Goal: Task Accomplishment & Management: Manage account settings

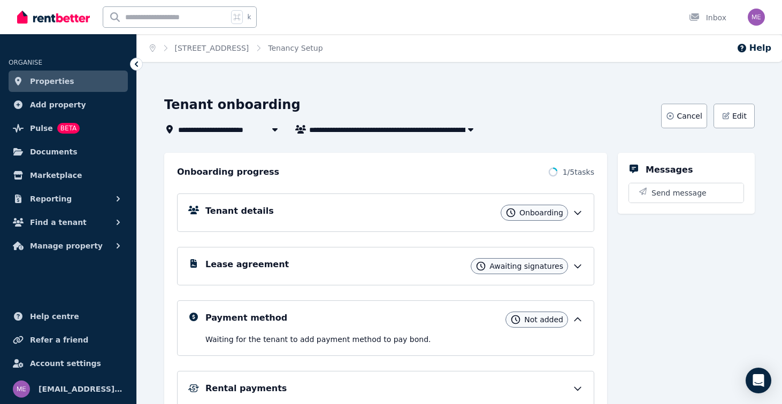
click at [575, 212] on icon at bounding box center [578, 213] width 6 height 3
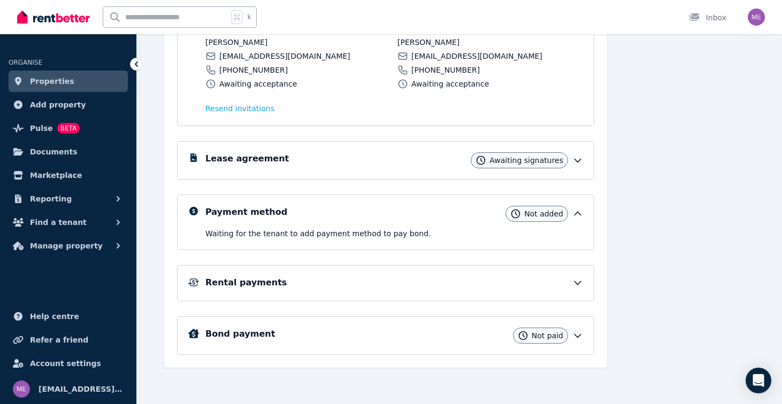
scroll to position [308, 0]
click at [578, 162] on icon at bounding box center [578, 160] width 6 height 3
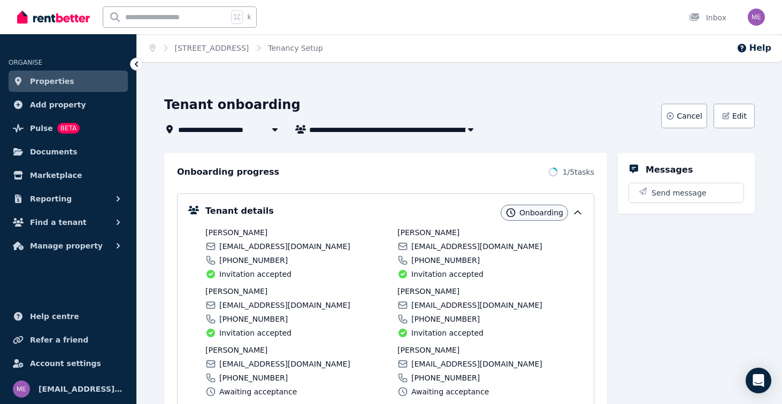
scroll to position [0, 0]
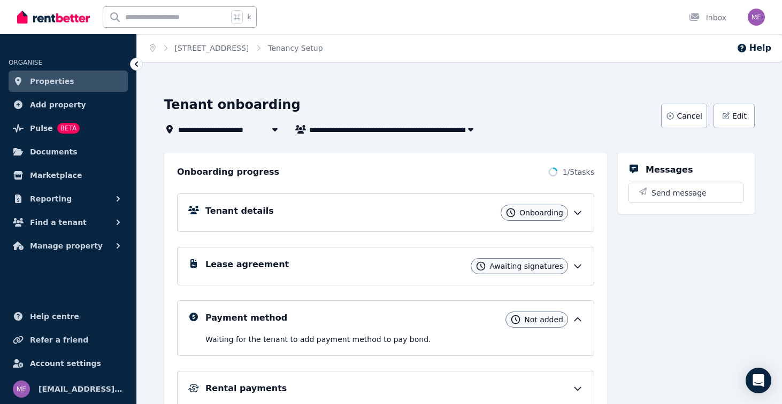
click at [576, 212] on icon at bounding box center [577, 213] width 11 height 11
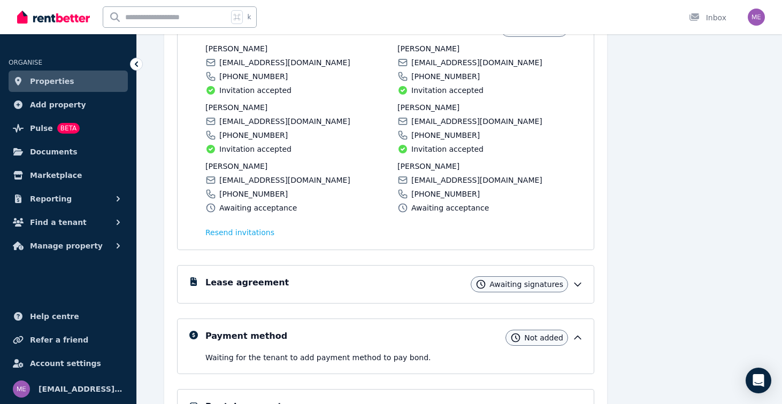
scroll to position [187, 0]
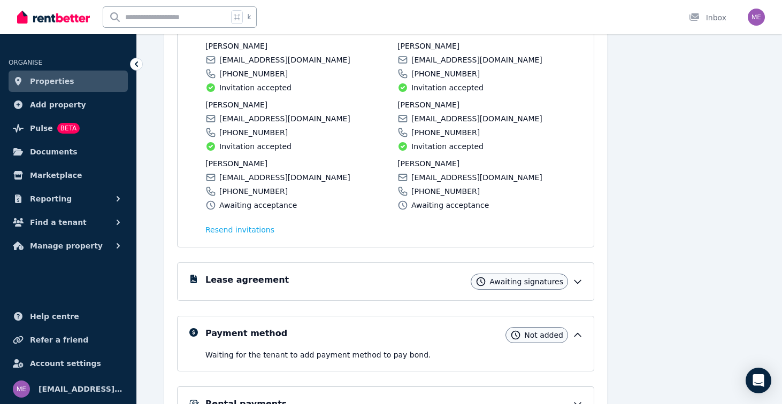
click at [575, 338] on icon at bounding box center [577, 335] width 11 height 11
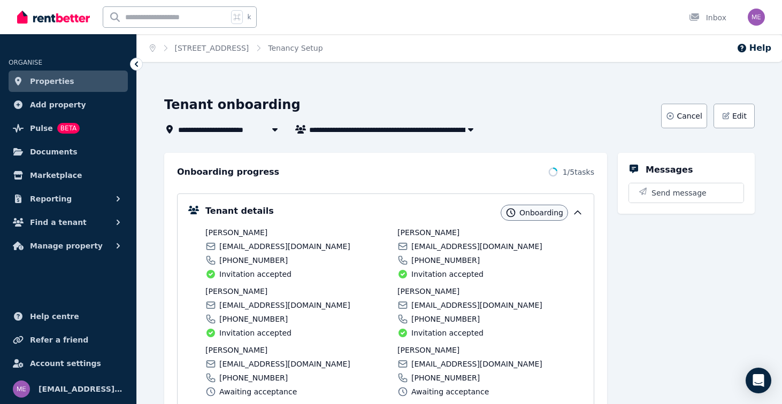
scroll to position [0, 0]
click at [55, 245] on span "Manage property" at bounding box center [66, 246] width 73 height 13
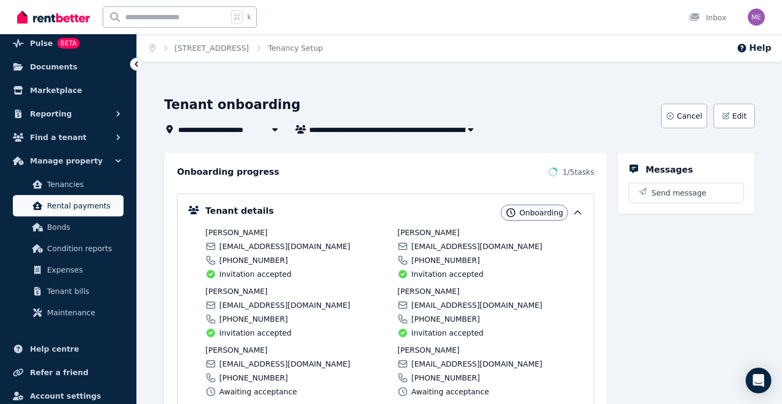
scroll to position [114, 0]
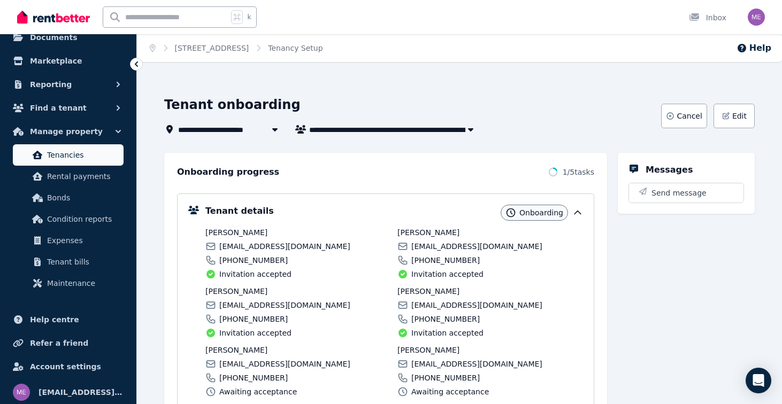
click at [72, 161] on span "Tenancies" at bounding box center [83, 155] width 72 height 13
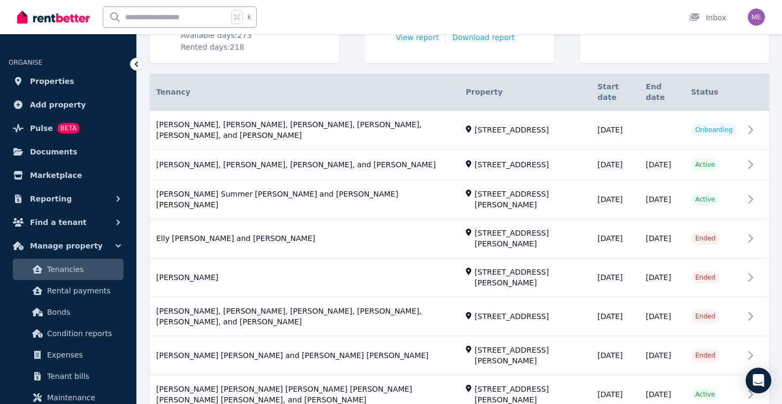
scroll to position [224, 0]
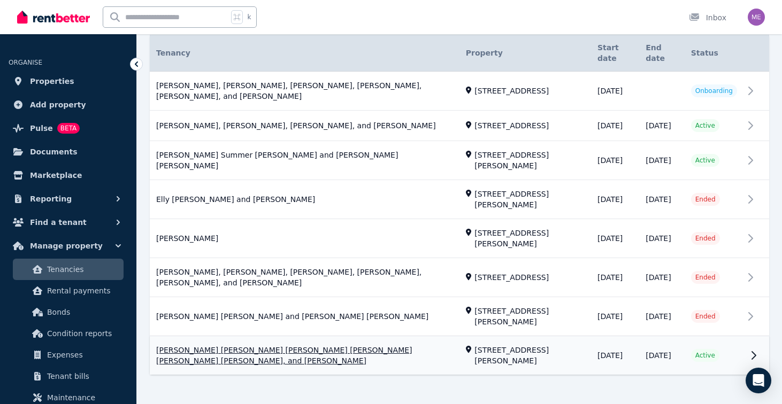
click at [408, 337] on link "View property details" at bounding box center [460, 356] width 620 height 39
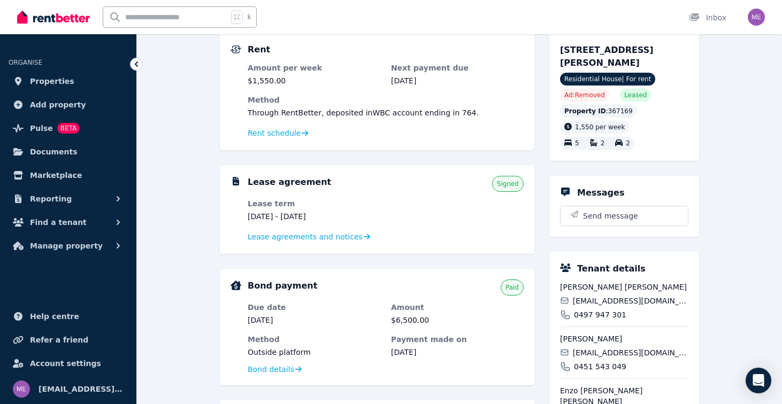
scroll to position [111, 0]
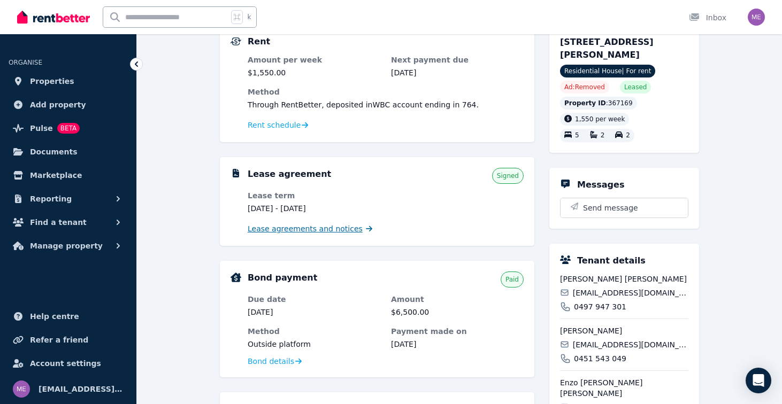
click at [323, 228] on span "Lease agreements and notices" at bounding box center [305, 229] width 115 height 11
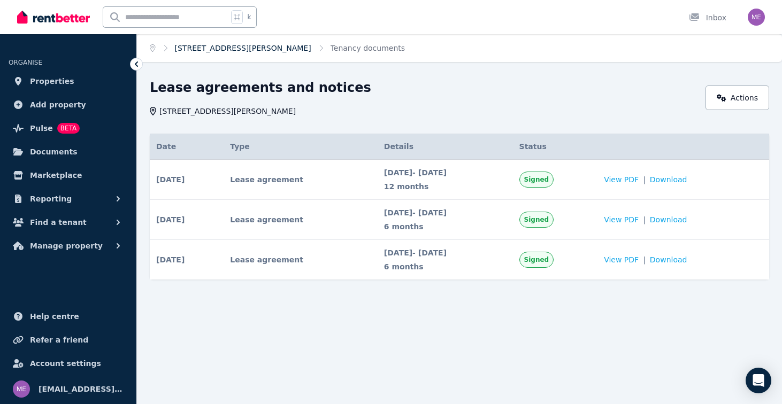
click at [255, 49] on link "6 Wollumbin St, Byron Bay" at bounding box center [243, 48] width 136 height 9
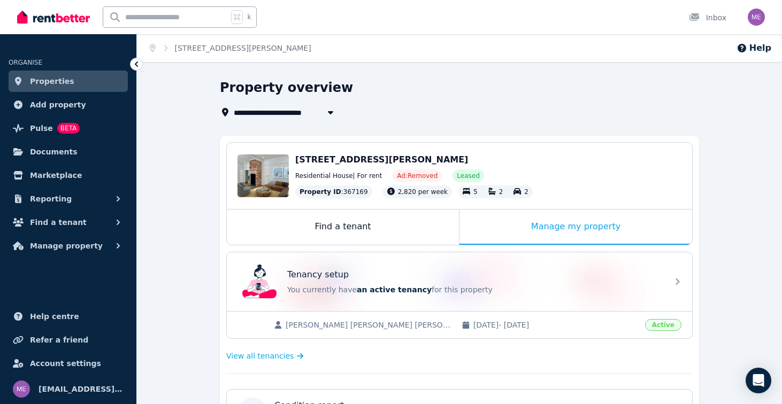
click at [96, 82] on link "Properties" at bounding box center [68, 81] width 119 height 21
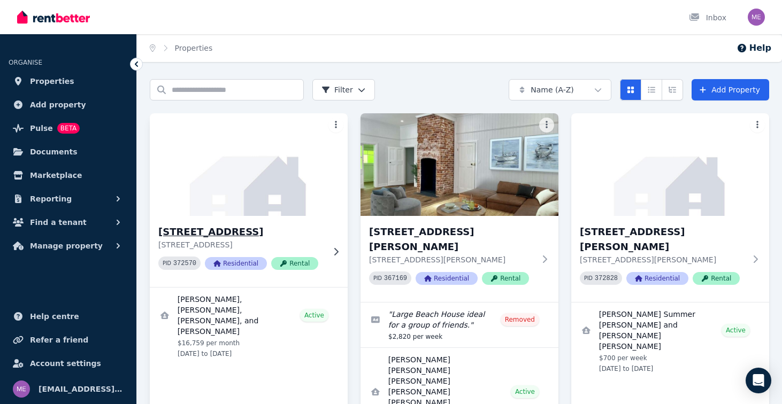
click at [237, 234] on h3 "[STREET_ADDRESS]" at bounding box center [241, 232] width 166 height 15
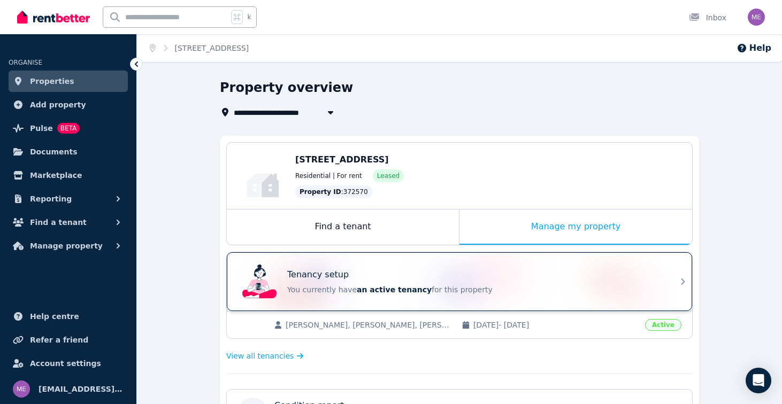
click at [476, 270] on div "Tenancy setup" at bounding box center [474, 275] width 375 height 13
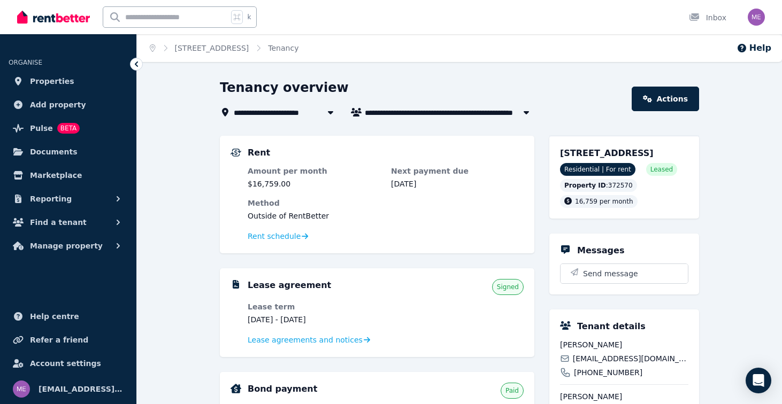
click at [431, 115] on span "Max Lassner, Jake McCuskey, Eddie Kane, and Ryan Ruland" at bounding box center [450, 112] width 171 height 13
type input "**********"
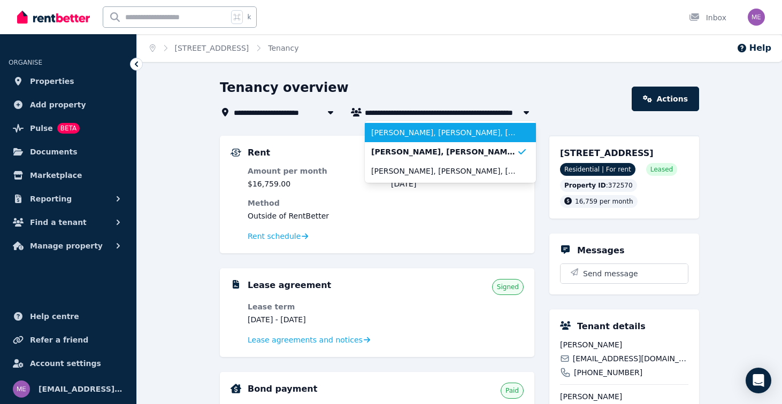
click at [430, 132] on span "[PERSON_NAME], [PERSON_NAME], [PERSON_NAME], [PERSON_NAME], [PERSON_NAME], and …" at bounding box center [444, 132] width 146 height 11
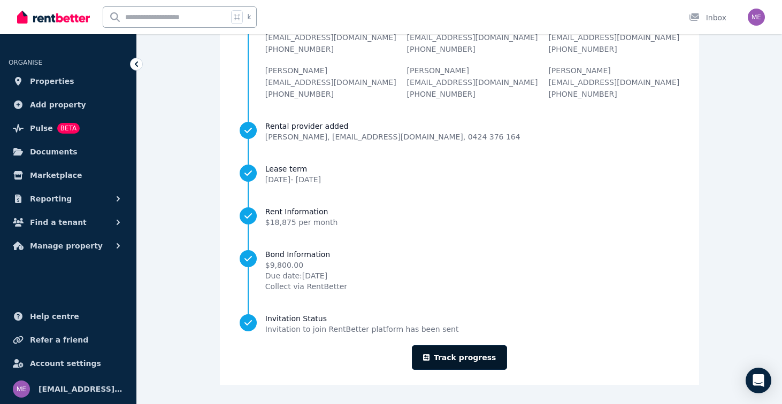
scroll to position [142, 0]
click at [450, 366] on link "Track progress" at bounding box center [460, 358] width 96 height 25
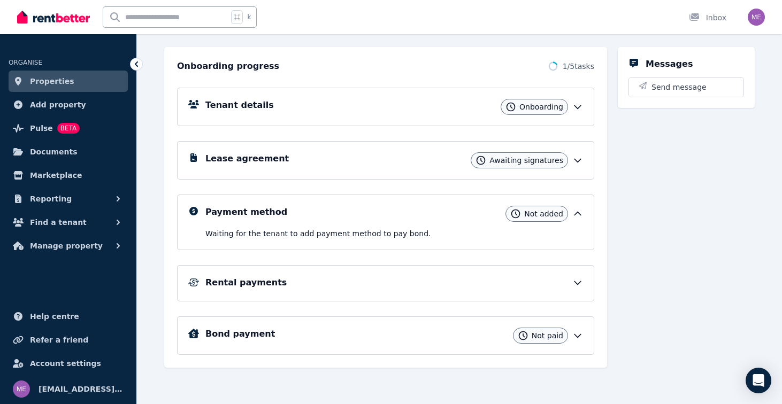
scroll to position [106, 0]
click at [575, 159] on icon at bounding box center [578, 160] width 6 height 3
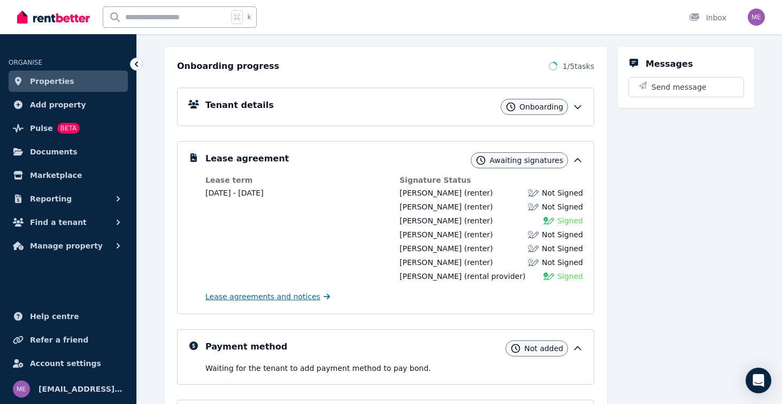
click at [296, 299] on span "Lease agreements and notices" at bounding box center [262, 297] width 115 height 11
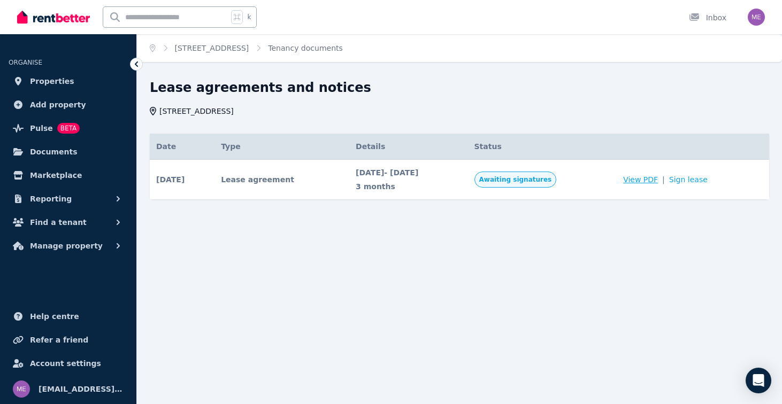
click at [655, 180] on span "View PDF" at bounding box center [640, 179] width 35 height 11
click at [50, 81] on span "Properties" at bounding box center [52, 81] width 44 height 13
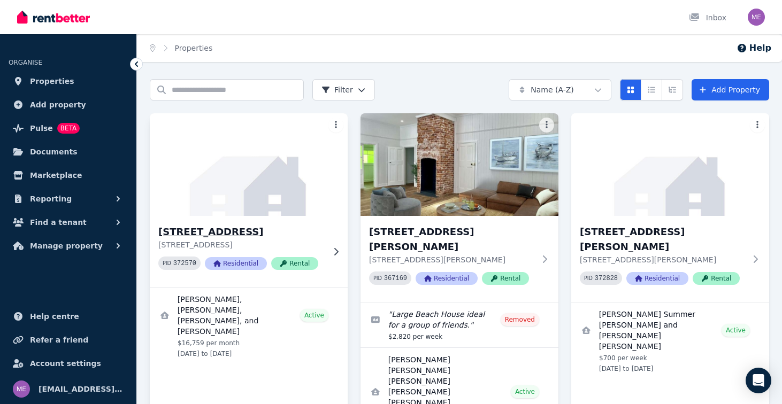
click at [228, 230] on h3 "[STREET_ADDRESS]" at bounding box center [241, 232] width 166 height 15
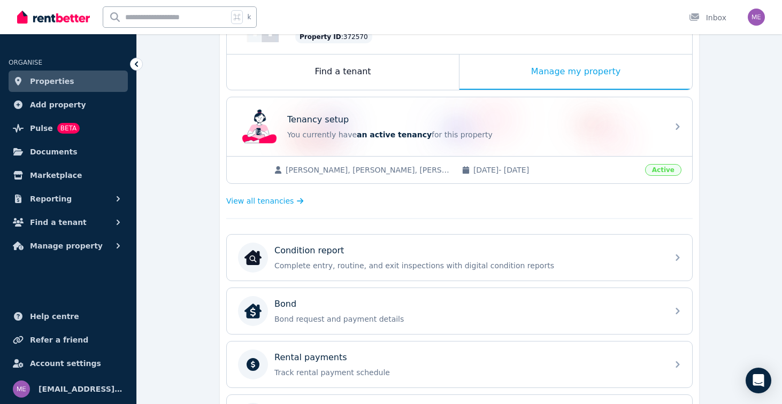
scroll to position [127, 0]
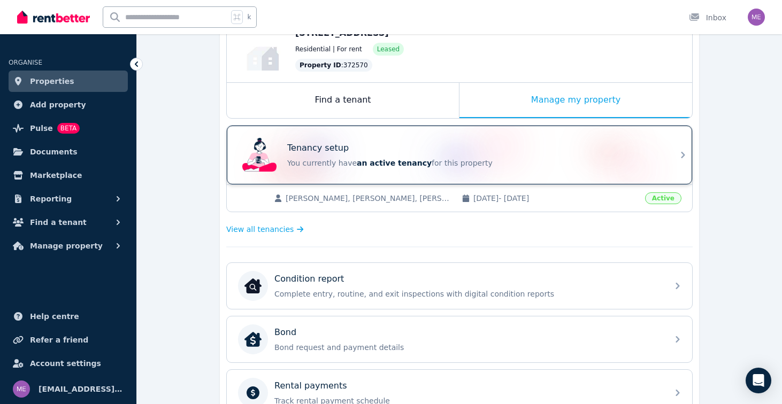
click at [373, 154] on div "Tenancy setup" at bounding box center [474, 148] width 375 height 13
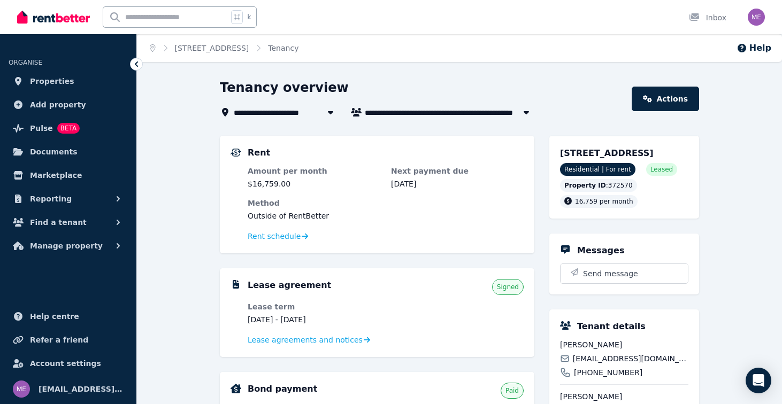
click at [437, 113] on span "Max Lassner, Jake McCuskey, Eddie Kane, and Ryan Ruland" at bounding box center [450, 112] width 171 height 13
type input "**********"
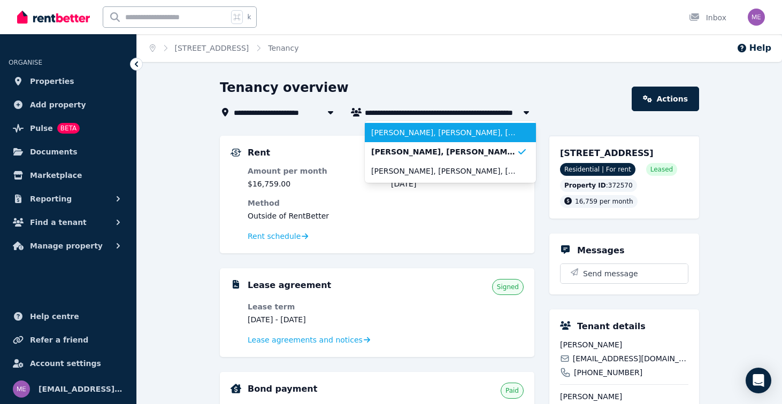
click at [430, 129] on span "[PERSON_NAME], [PERSON_NAME], [PERSON_NAME], [PERSON_NAME], [PERSON_NAME], and …" at bounding box center [444, 132] width 146 height 11
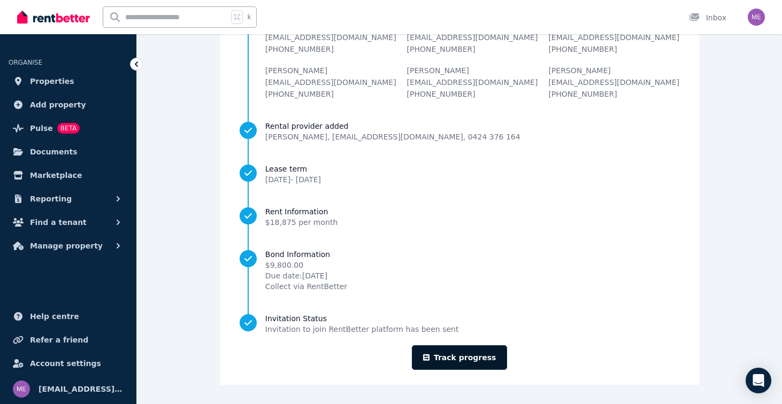
scroll to position [141, 0]
click at [430, 356] on icon at bounding box center [426, 358] width 6 height 6
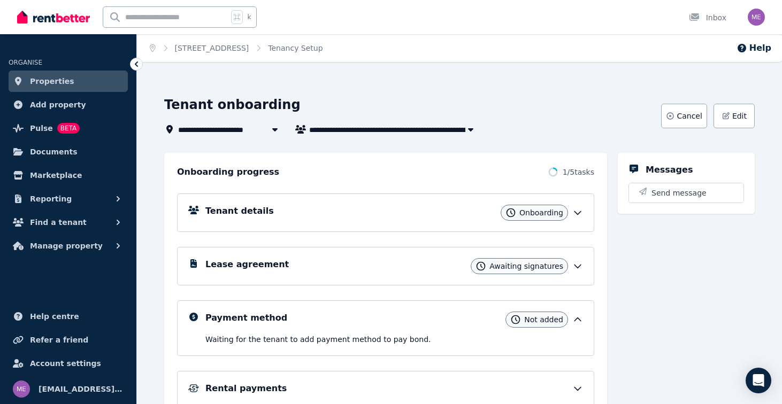
scroll to position [30, 0]
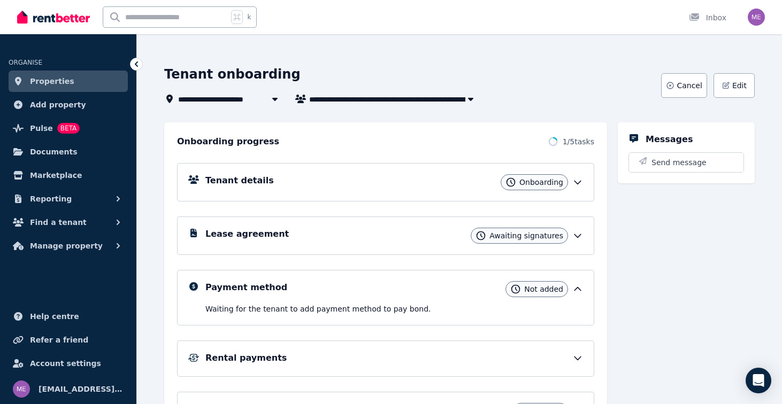
click at [570, 184] on div "Tenant details Onboarding" at bounding box center [394, 182] width 378 height 16
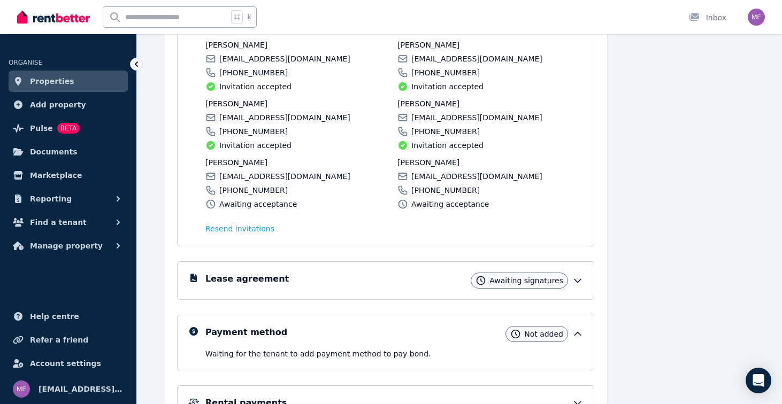
scroll to position [191, 0]
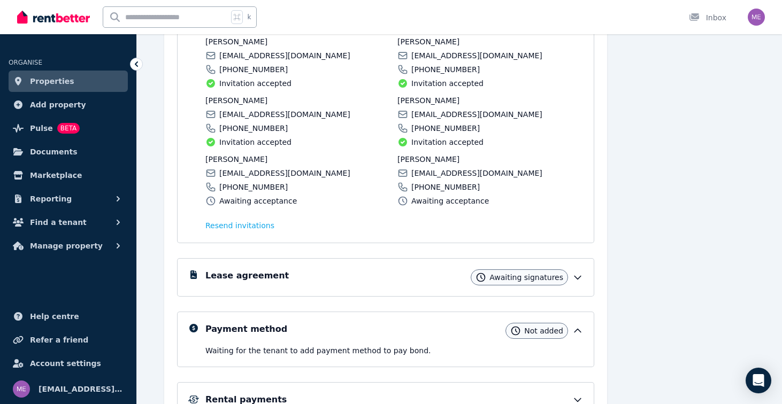
click at [572, 273] on icon at bounding box center [577, 277] width 11 height 11
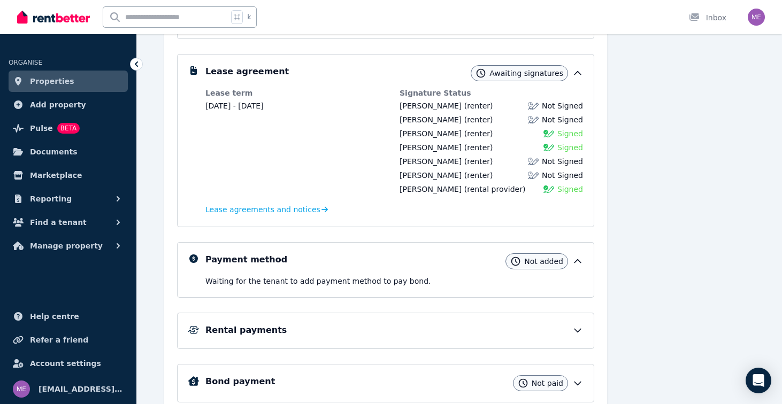
scroll to position [402, 0]
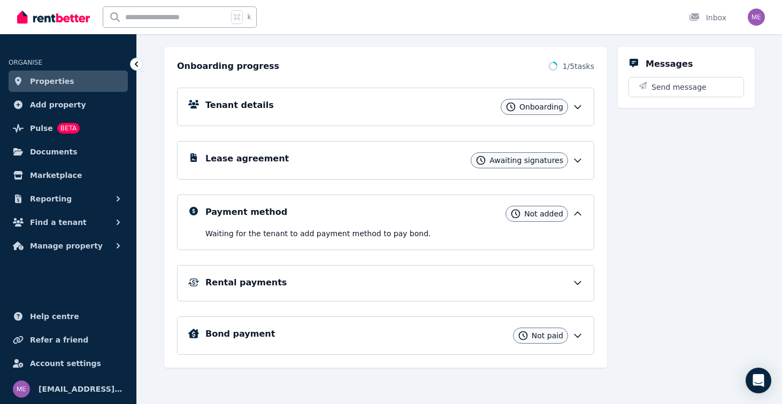
scroll to position [106, 0]
click at [575, 159] on icon at bounding box center [578, 160] width 6 height 3
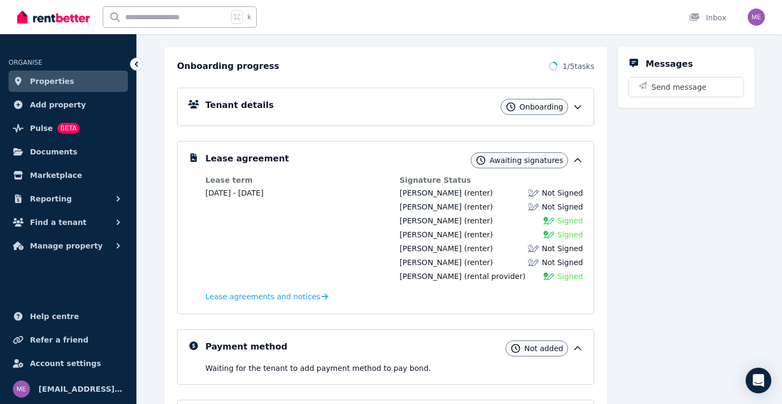
click at [575, 106] on icon at bounding box center [577, 107] width 11 height 11
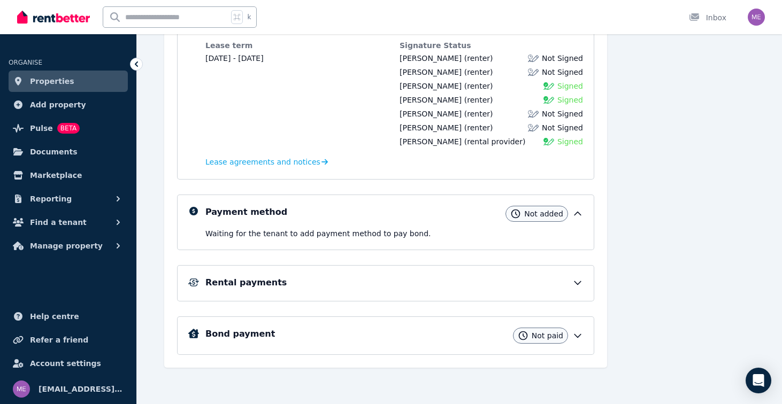
scroll to position [443, 0]
click at [556, 279] on div "Rental payments" at bounding box center [394, 283] width 378 height 13
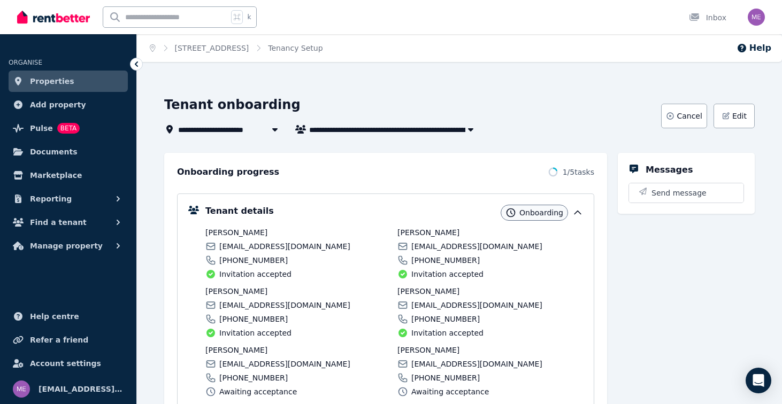
scroll to position [0, 0]
click at [51, 81] on span "Properties" at bounding box center [52, 81] width 44 height 13
